Goal: Task Accomplishment & Management: Manage account settings

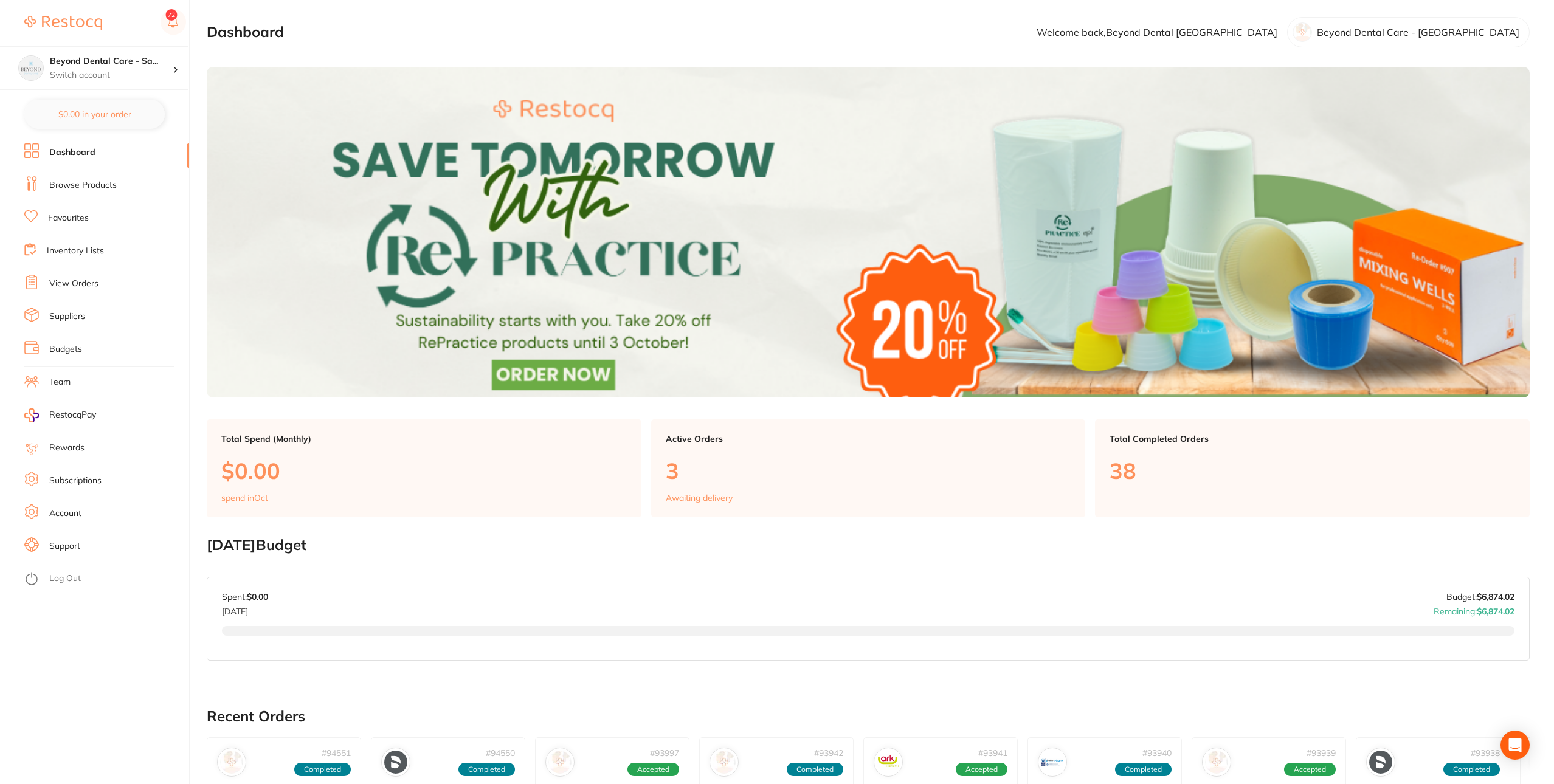
click at [130, 346] on li "Budgets" at bounding box center [107, 349] width 165 height 18
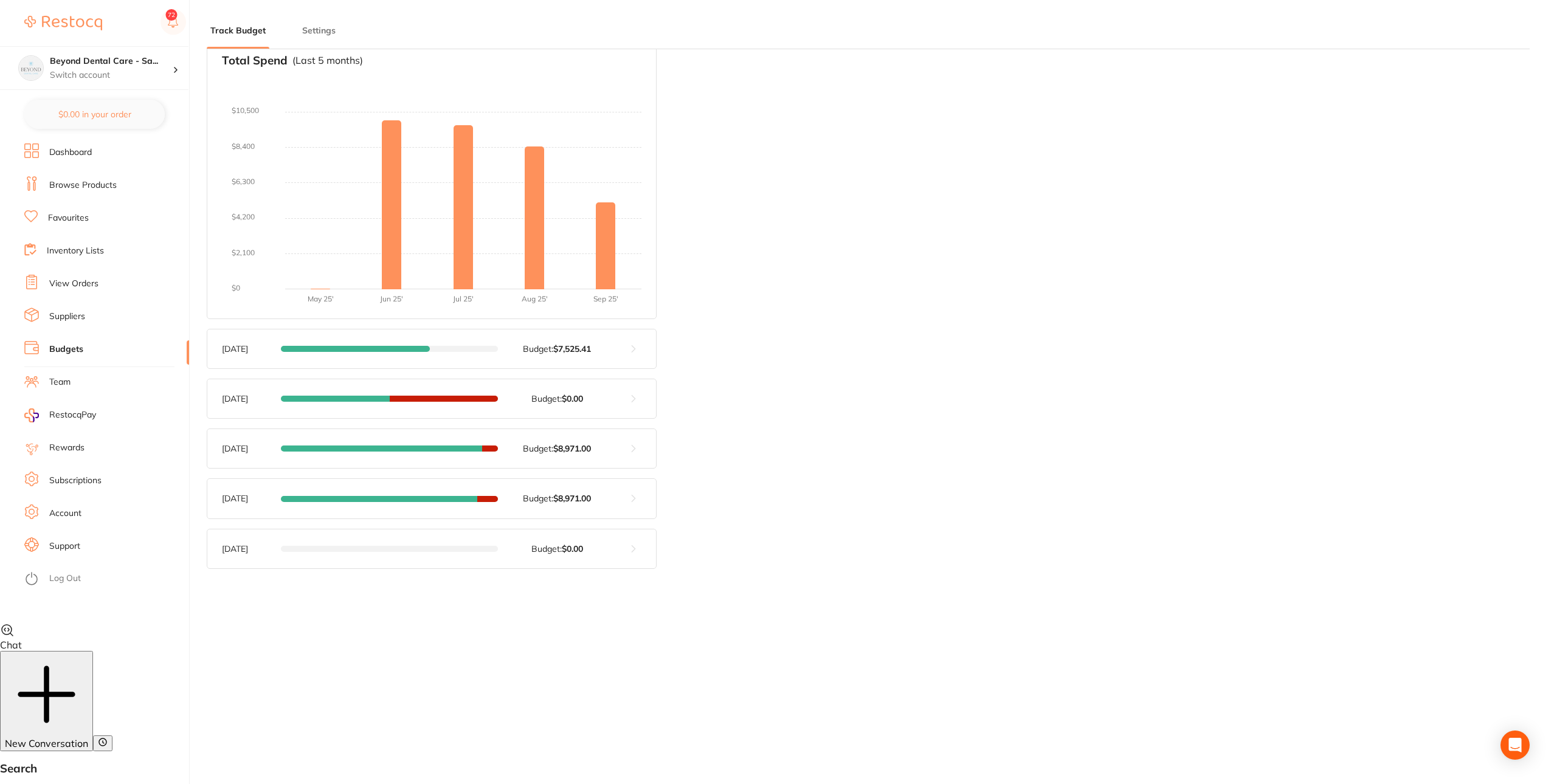
scroll to position [163, 0]
click at [625, 352] on button at bounding box center [633, 346] width 45 height 39
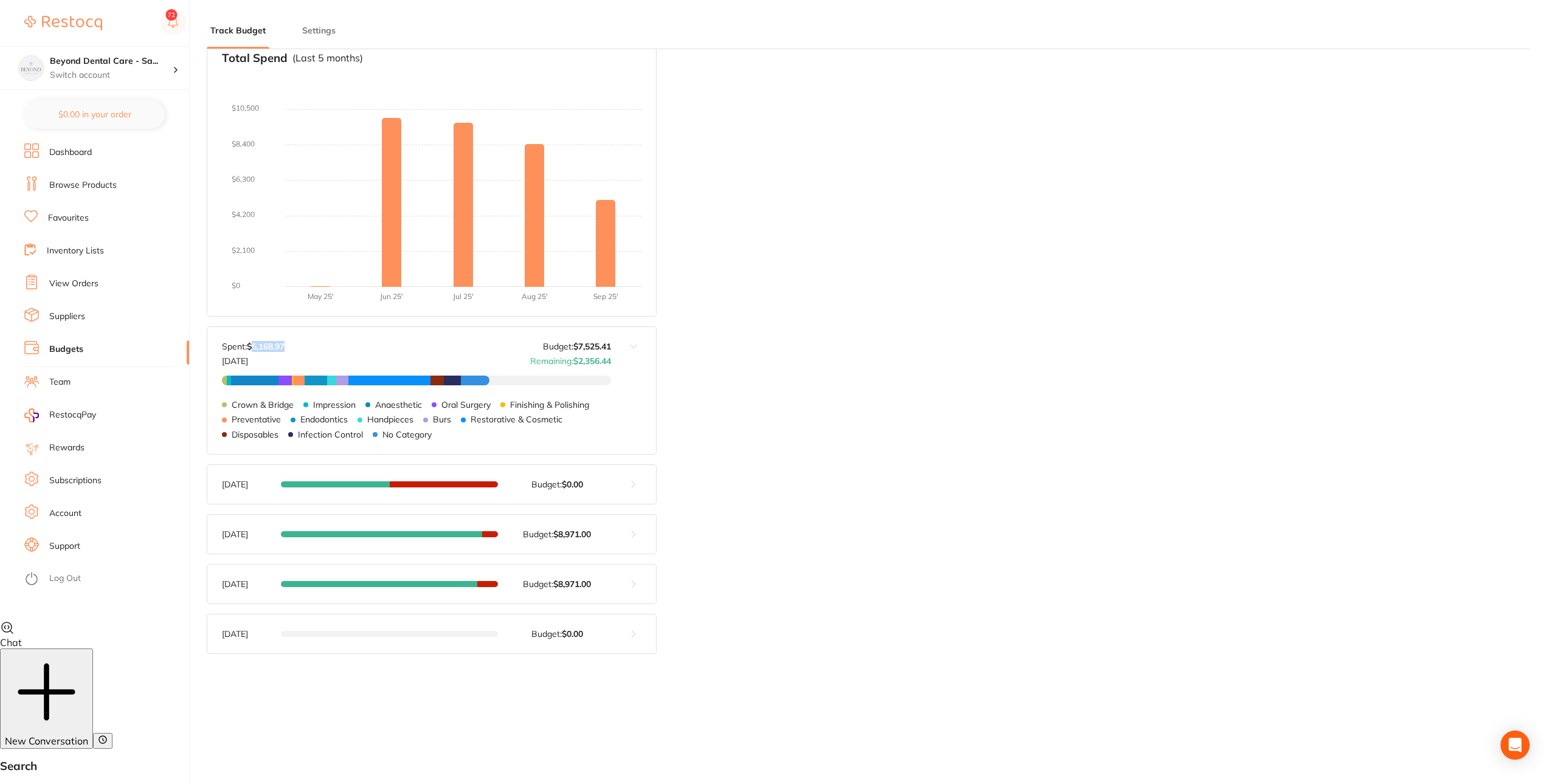
drag, startPoint x: 318, startPoint y: 344, endPoint x: 254, endPoint y: 344, distance: 64.0
type textarea "5,168.97"
click at [254, 344] on div "Spent: $5,168.97 Sep 2025 Budget: $7,525.41 Remaining: $2,356.44" at bounding box center [416, 354] width 389 height 24
copy strong "5,168.97"
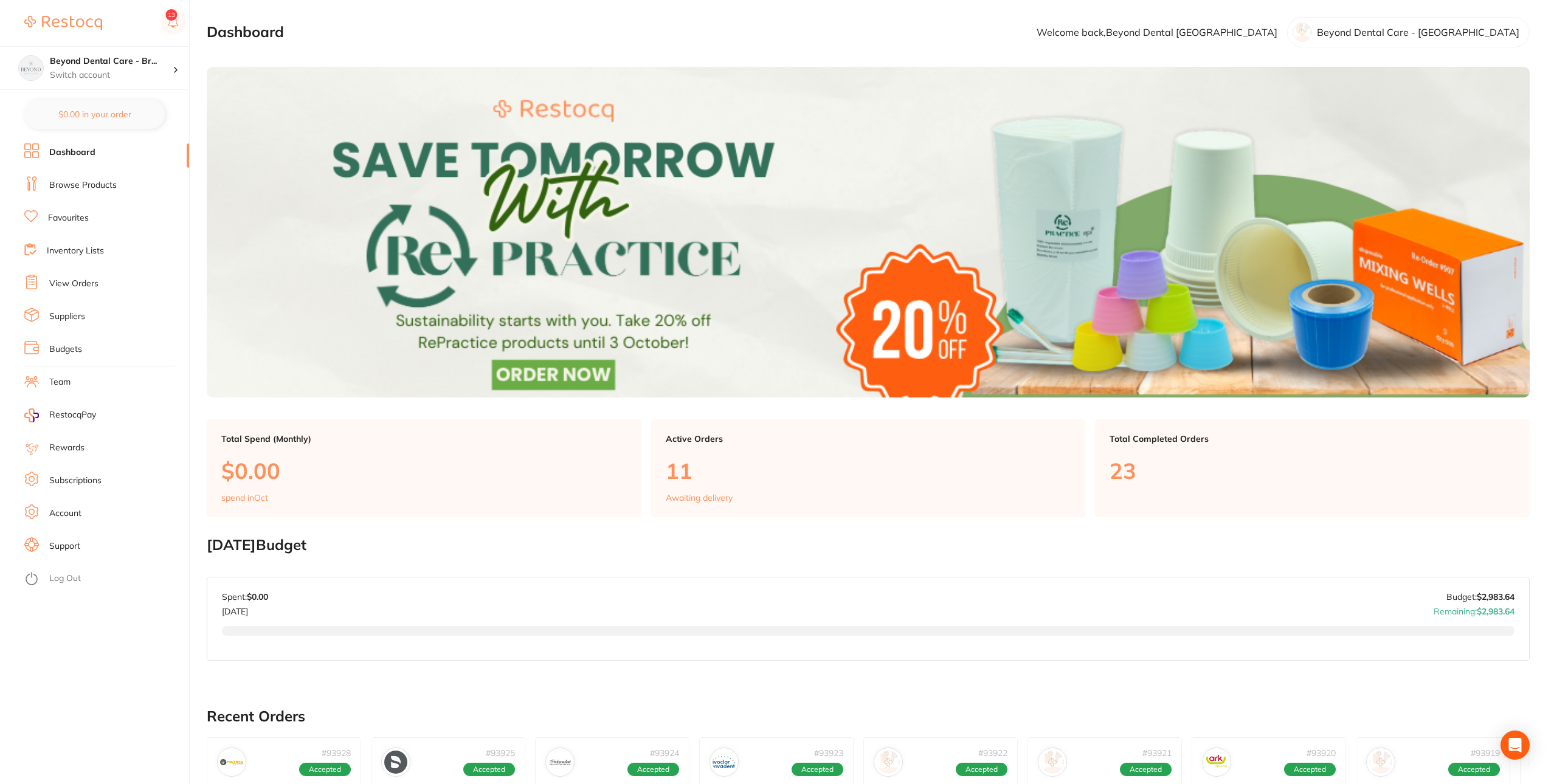
click at [87, 286] on link "View Orders" at bounding box center [74, 284] width 49 height 12
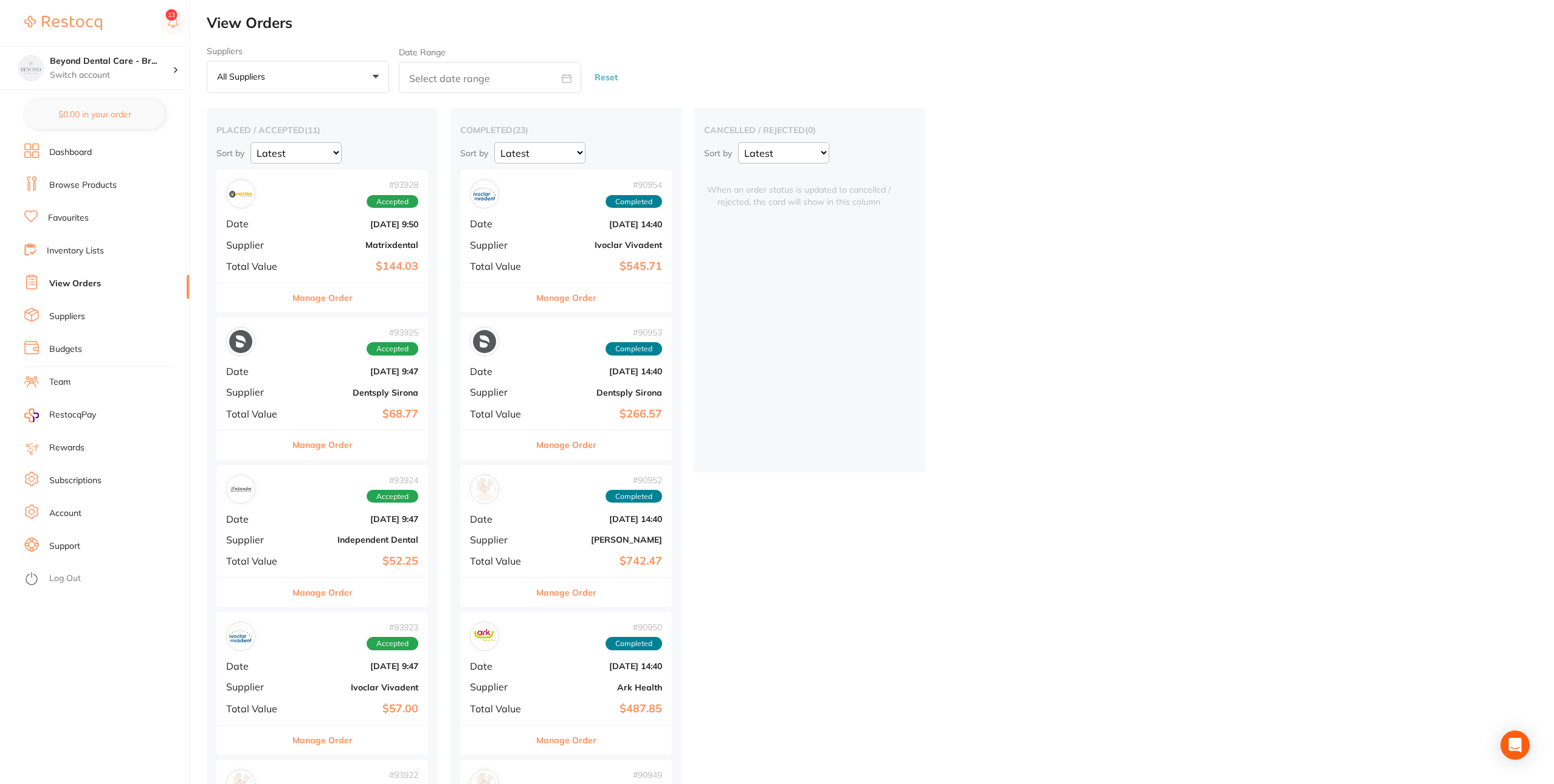
click at [72, 346] on link "Budgets" at bounding box center [66, 349] width 33 height 12
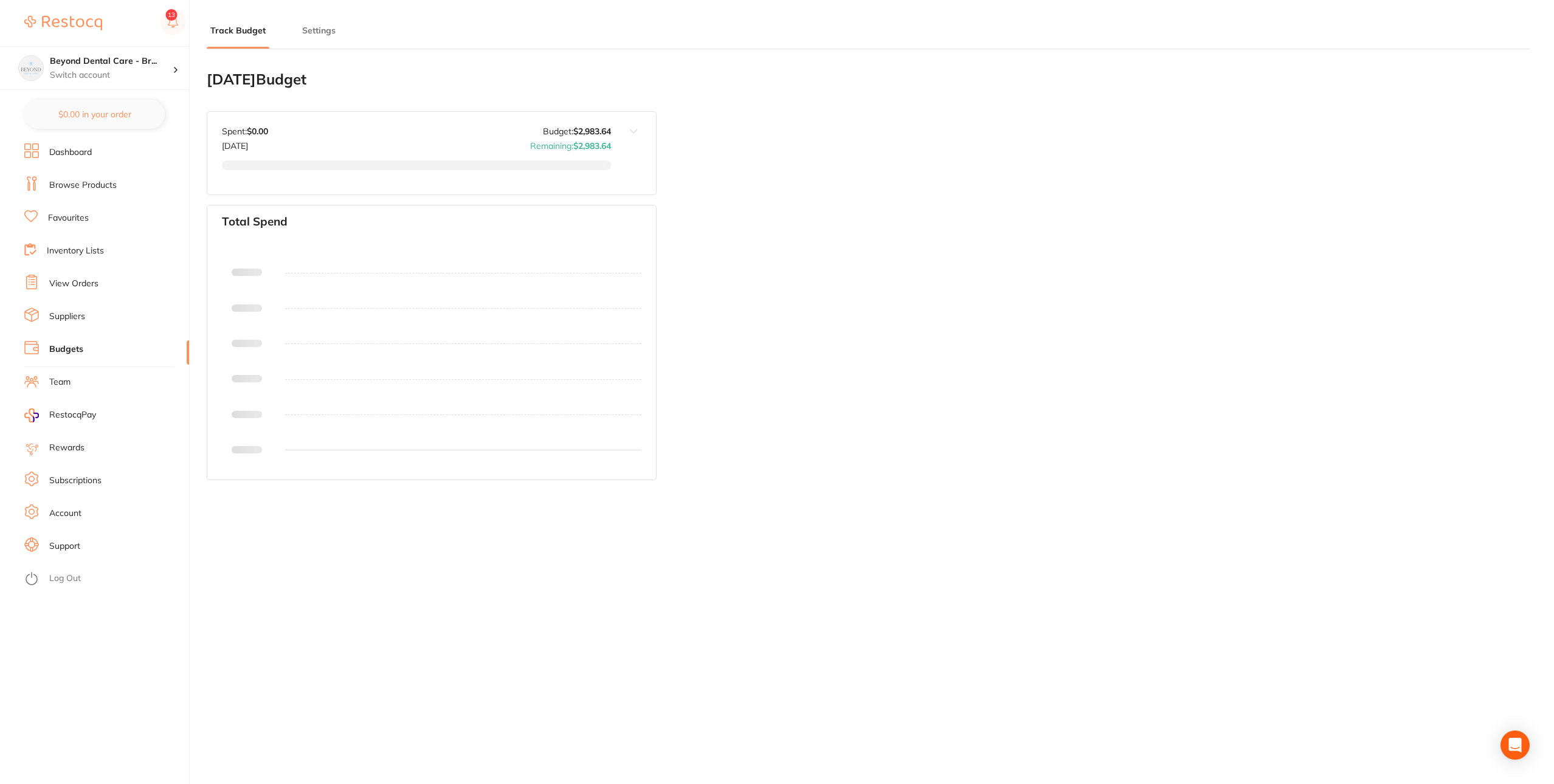
type input "2,984"
type input "0.0"
type input "2,984"
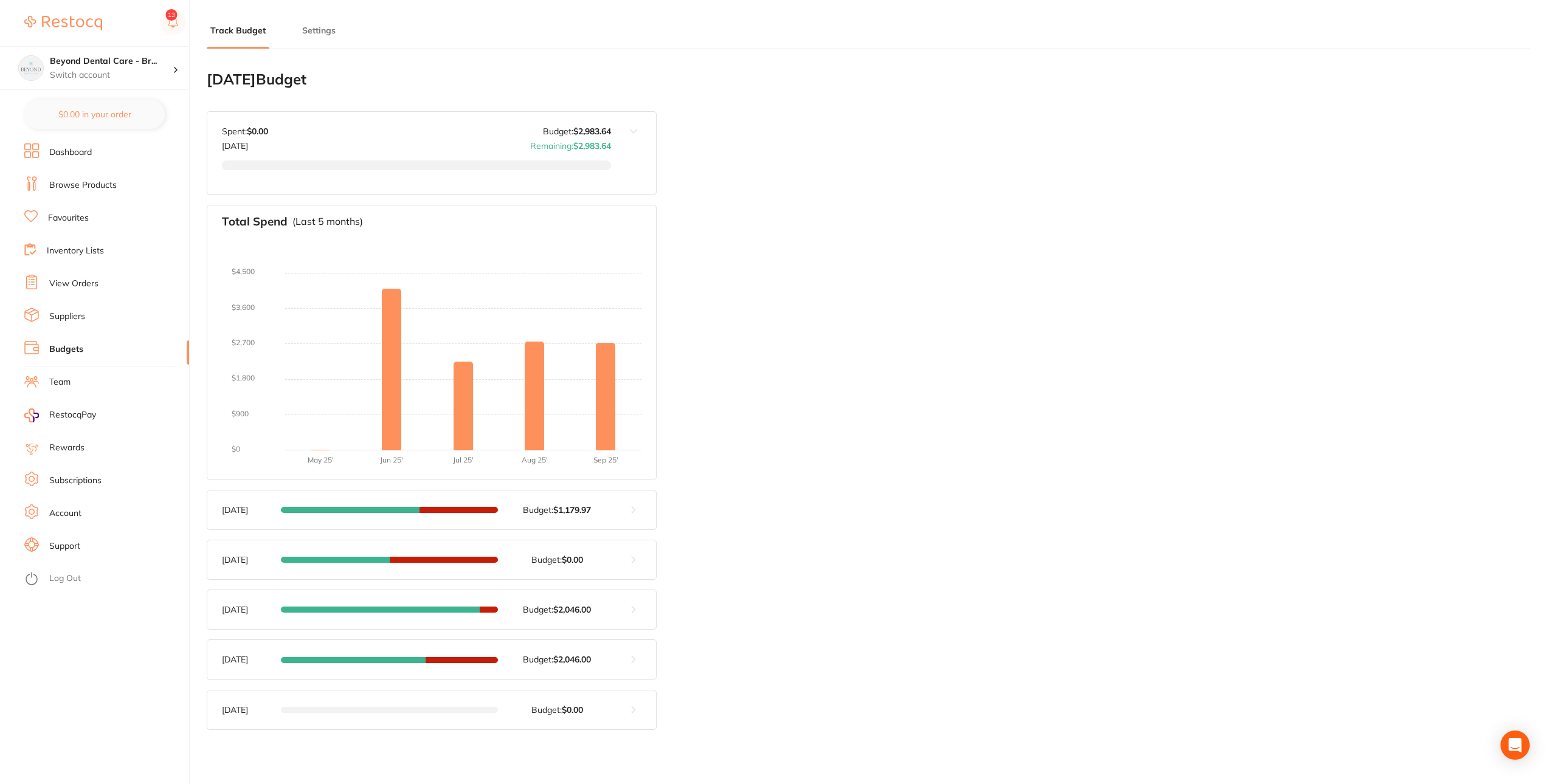
click at [639, 518] on button at bounding box center [633, 510] width 45 height 39
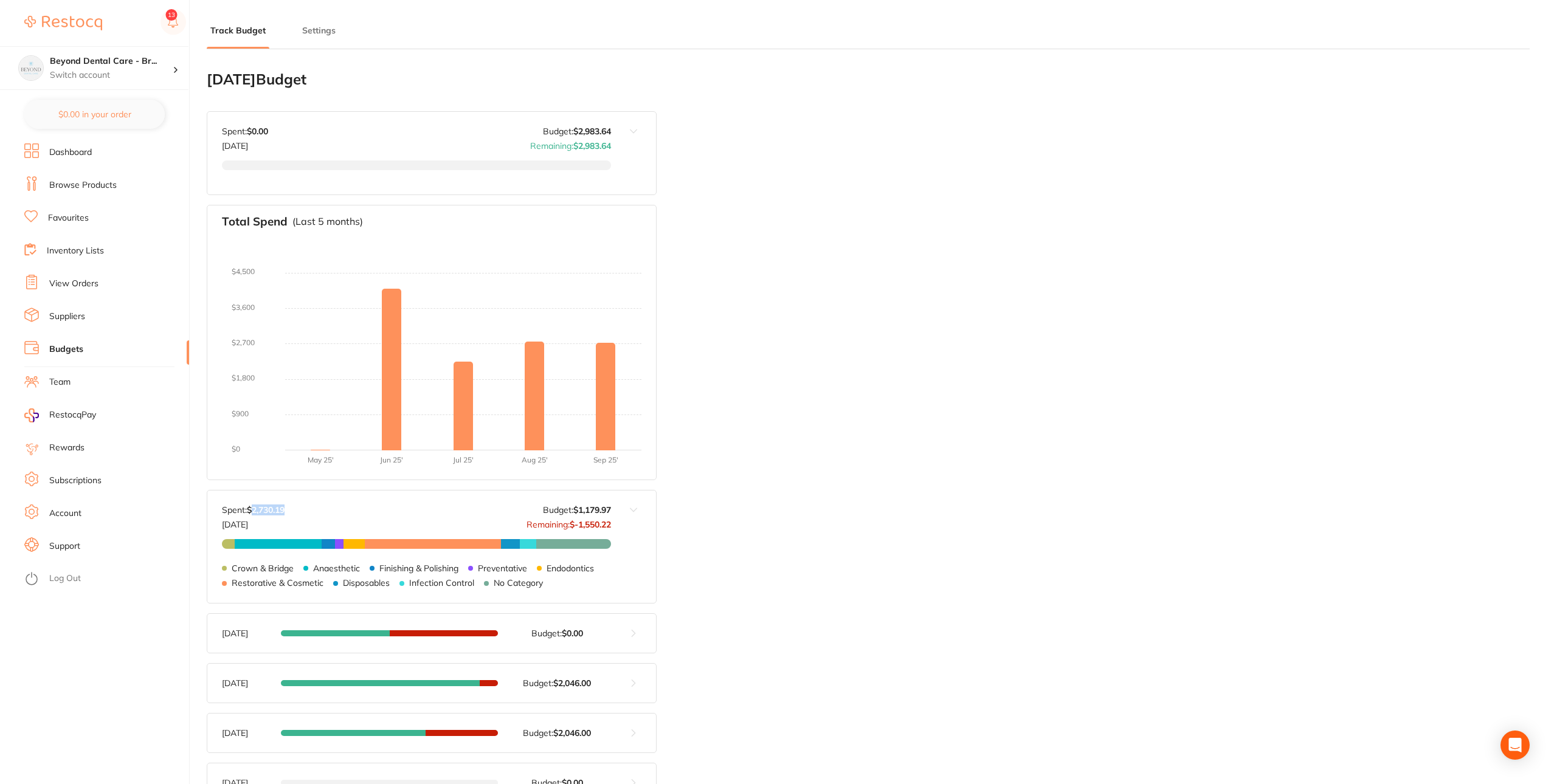
drag, startPoint x: 252, startPoint y: 507, endPoint x: 318, endPoint y: 510, distance: 66.1
type textarea "2,730.19"
click at [318, 510] on div "Spent: $2,730.[DATE] Budget: $1,179.97 Remaining: $-1,550.22" at bounding box center [416, 517] width 389 height 24
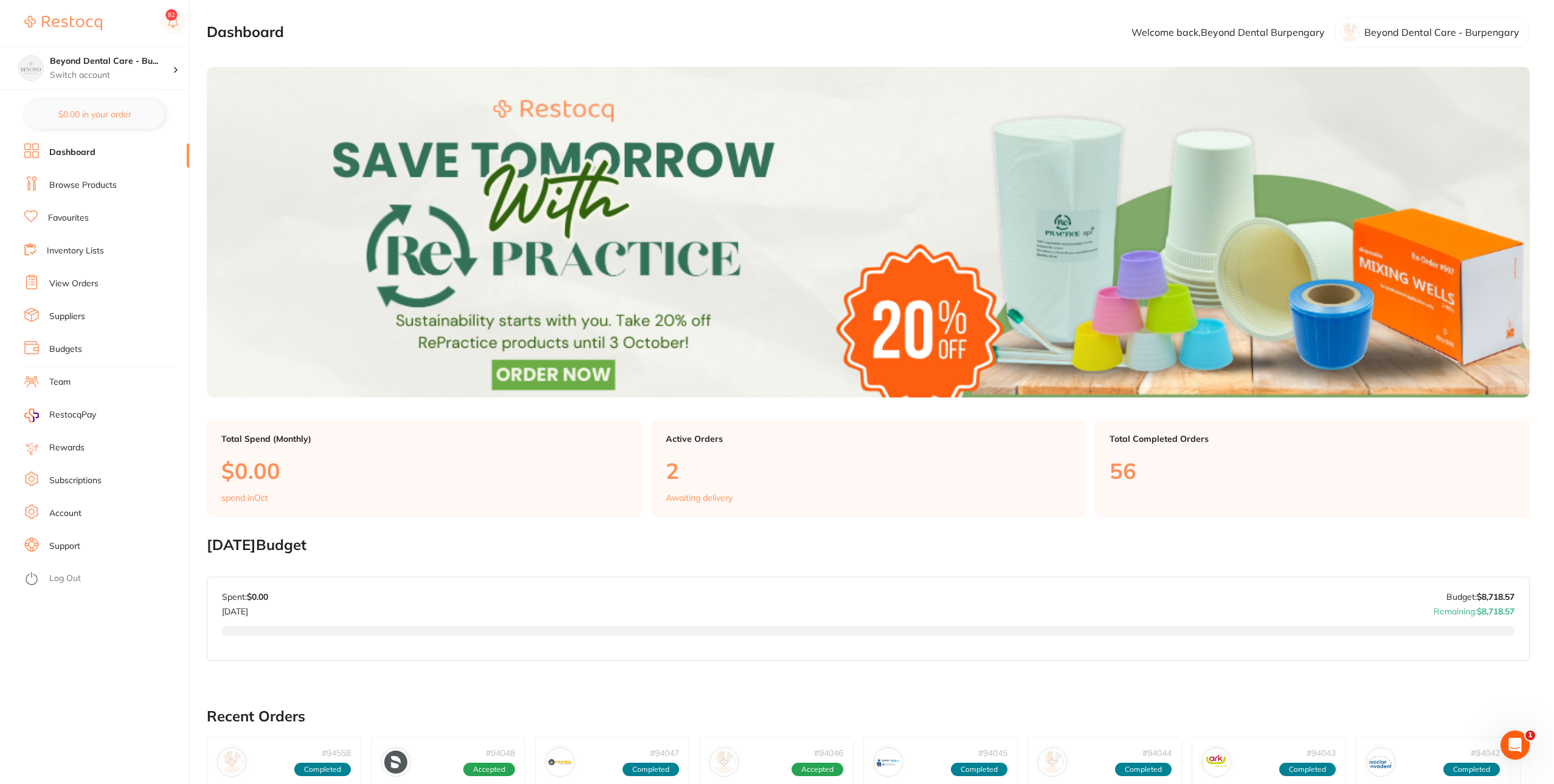
click at [97, 285] on link "View Orders" at bounding box center [74, 284] width 49 height 12
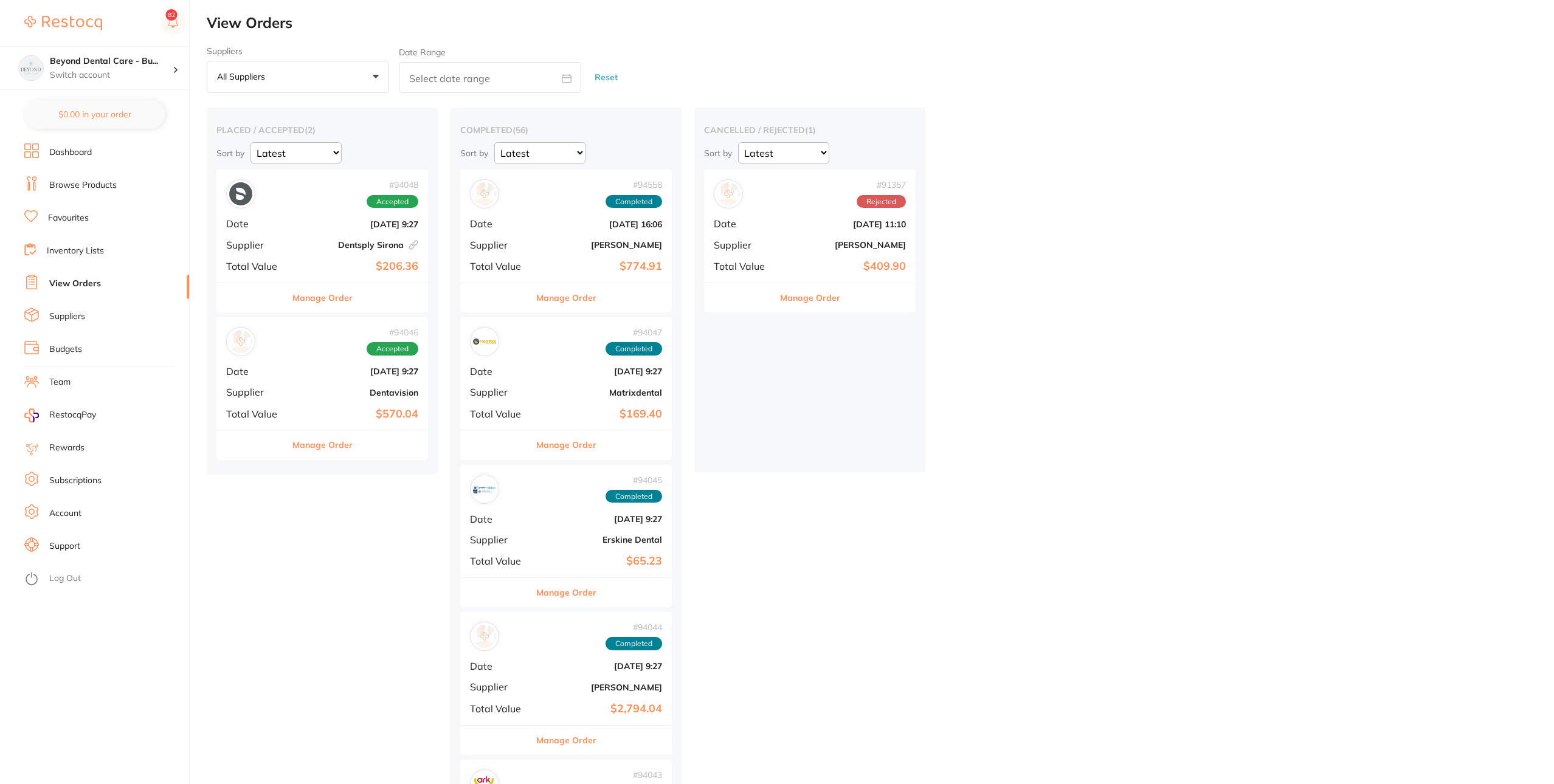
click at [92, 343] on li "Budgets" at bounding box center [107, 349] width 165 height 18
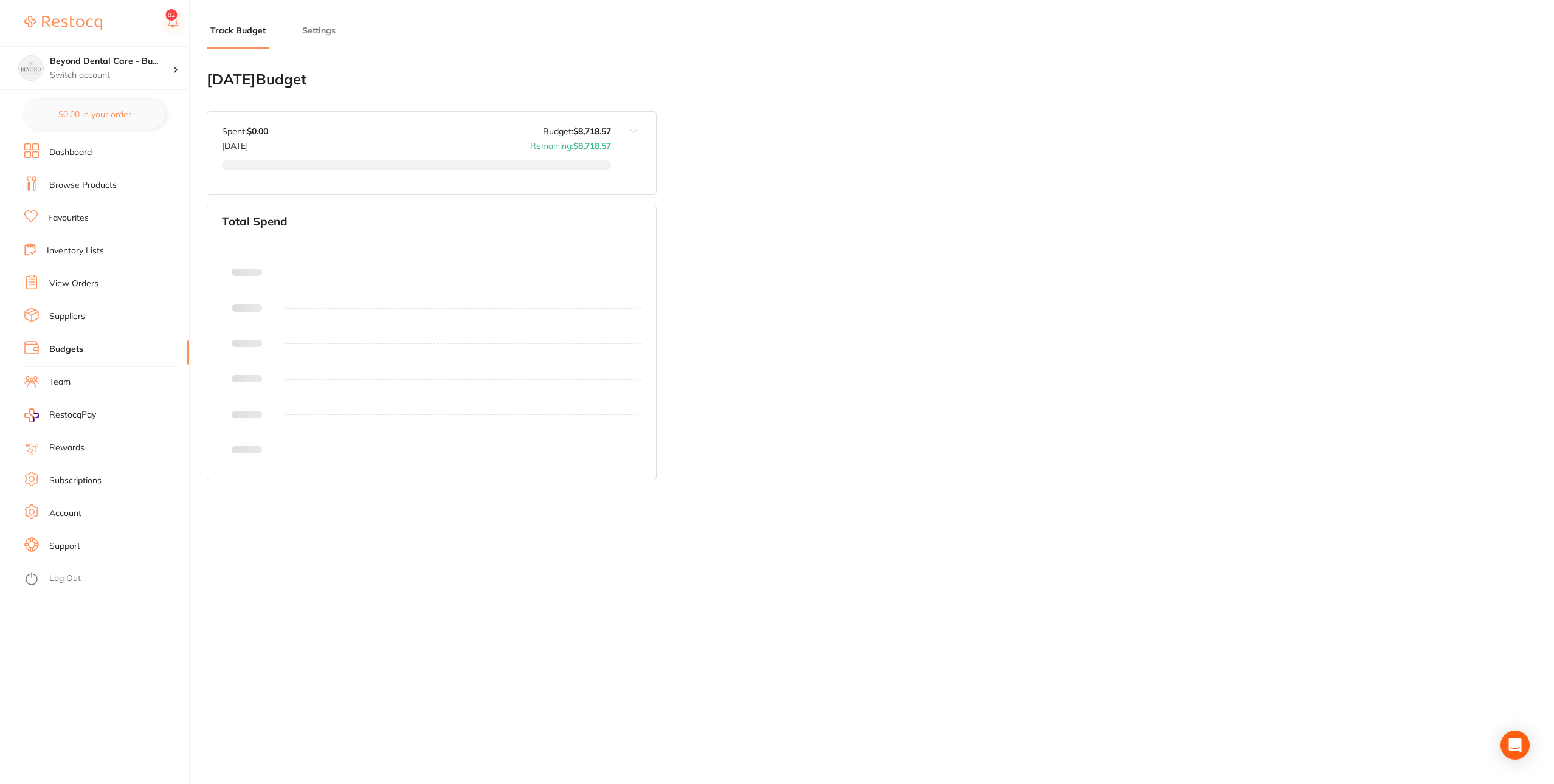
type input "8,719"
type input "0.0"
type input "8,719"
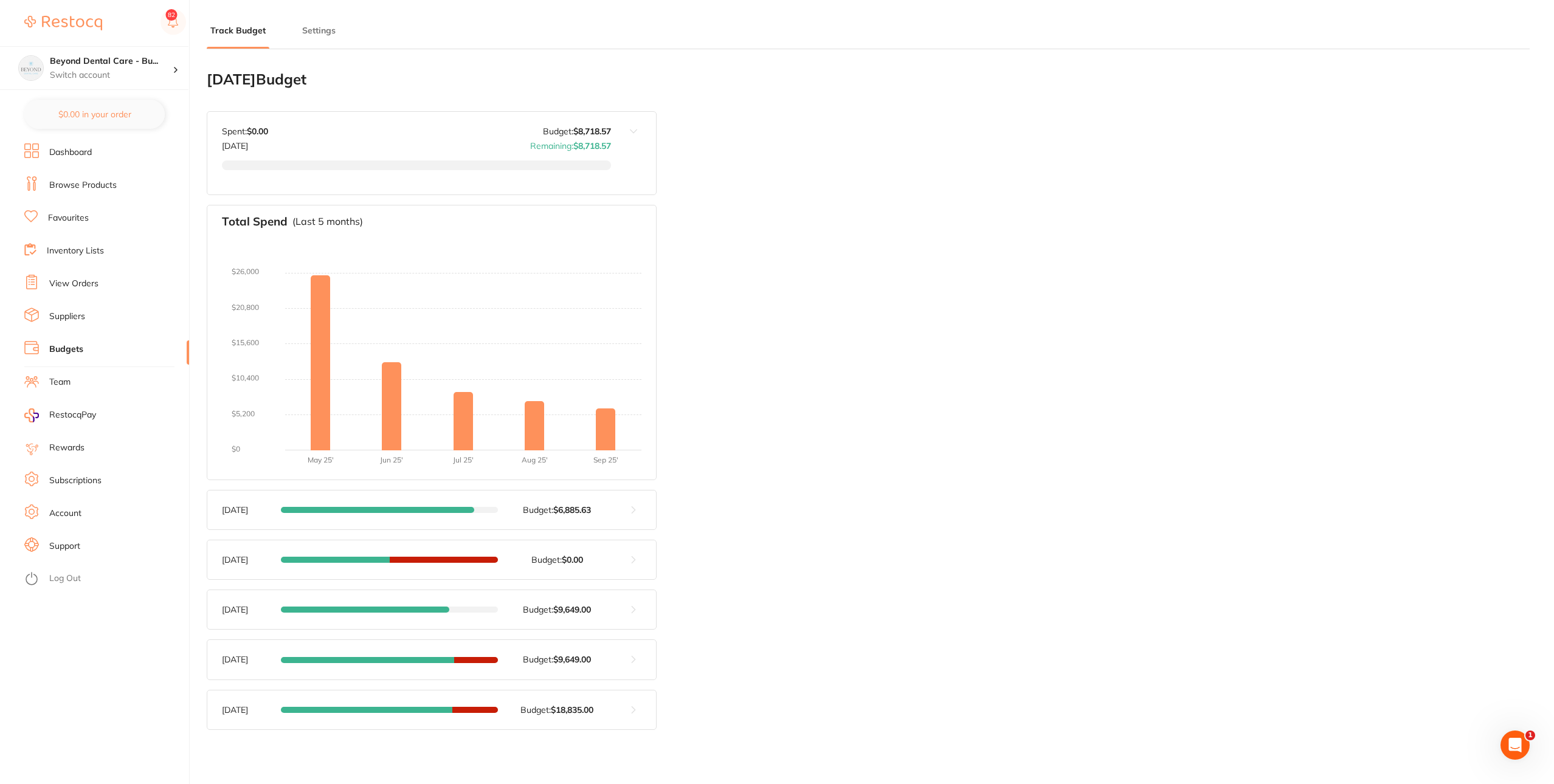
click at [633, 516] on button at bounding box center [633, 510] width 45 height 39
